Goal: Information Seeking & Learning: Learn about a topic

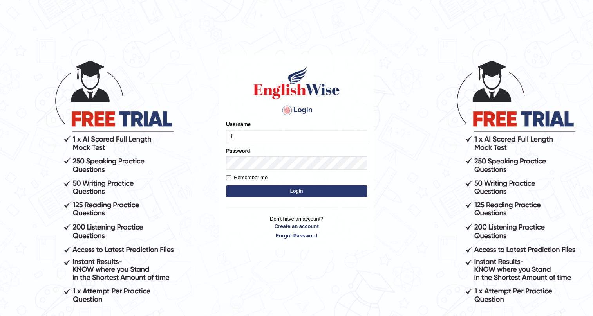
type input "issak"
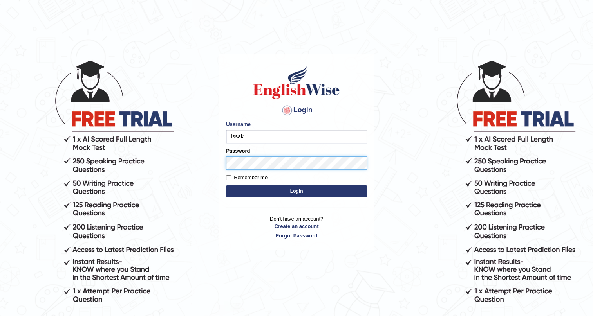
click at [226, 186] on button "Login" at bounding box center [296, 192] width 141 height 12
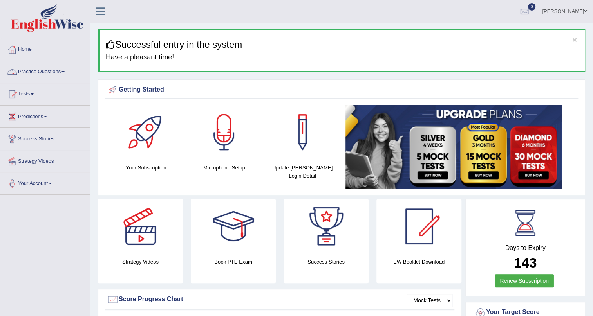
click at [51, 78] on link "Practice Questions" at bounding box center [44, 71] width 89 height 20
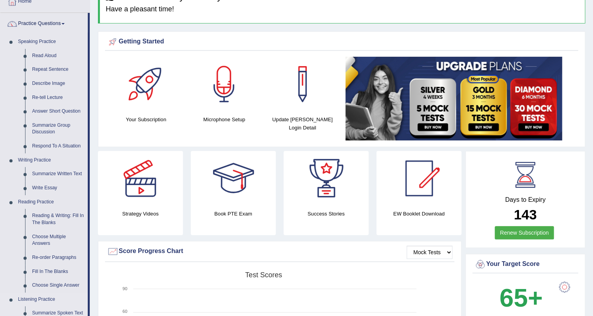
scroll to position [35, 0]
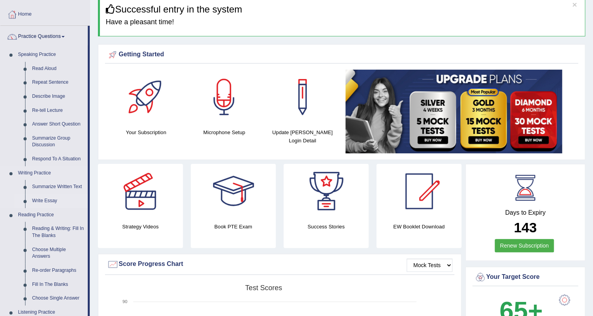
click at [53, 196] on link "Write Essay" at bounding box center [58, 201] width 59 height 14
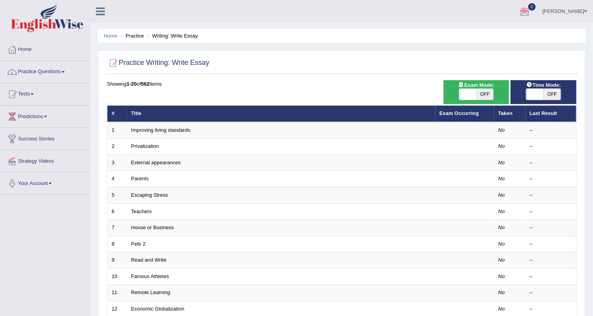
click at [476, 97] on span "OFF" at bounding box center [484, 94] width 17 height 11
checkbox input "true"
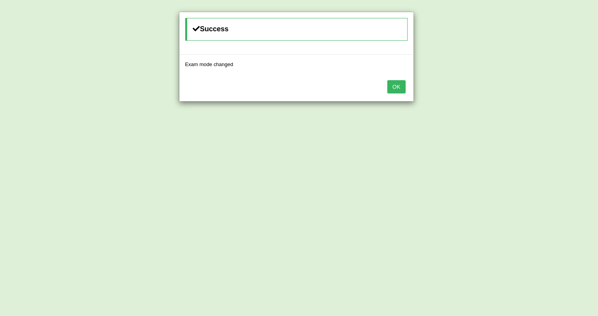
click at [398, 86] on button "OK" at bounding box center [396, 86] width 18 height 13
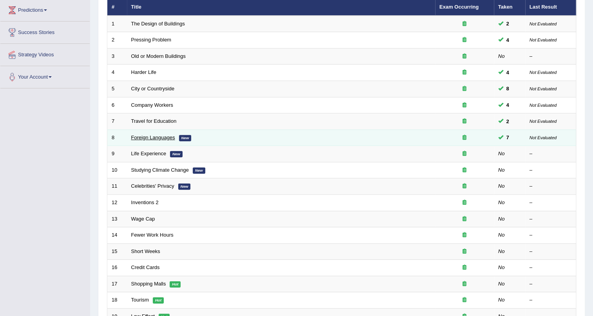
click at [170, 135] on link "Foreign Languages" at bounding box center [153, 138] width 44 height 6
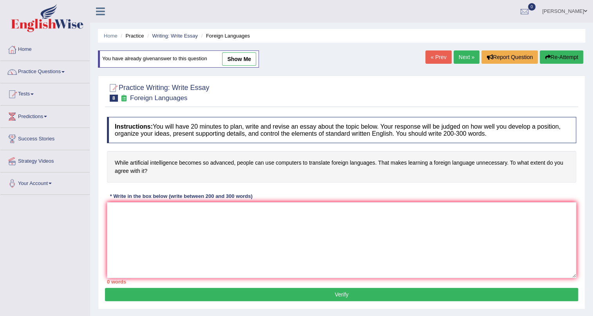
click at [249, 53] on link "show me" at bounding box center [239, 58] width 34 height 13
type textarea "The increasing influence of artificial intelligence of advanced on our lives ha…"
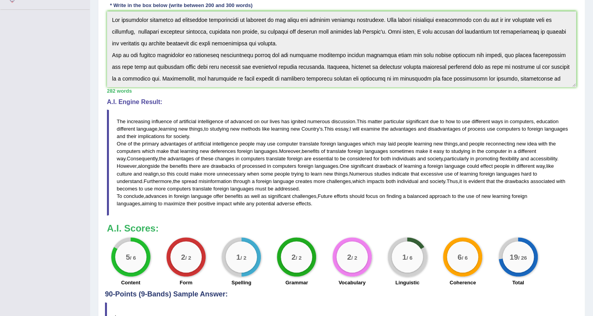
scroll to position [55, 0]
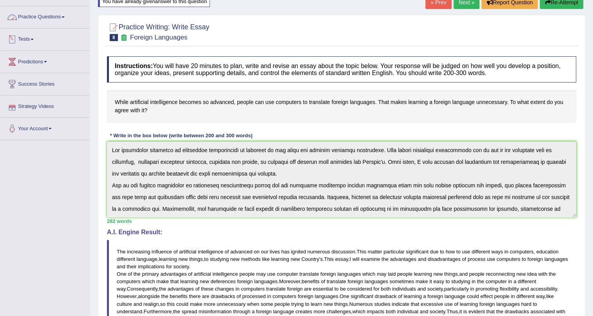
click at [41, 13] on link "Practice Questions" at bounding box center [44, 16] width 89 height 20
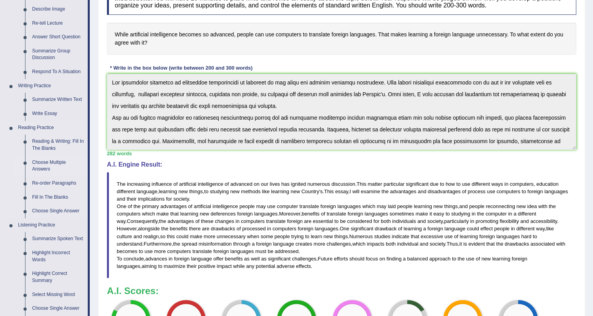
scroll to position [126, 0]
